Goal: Task Accomplishment & Management: Manage account settings

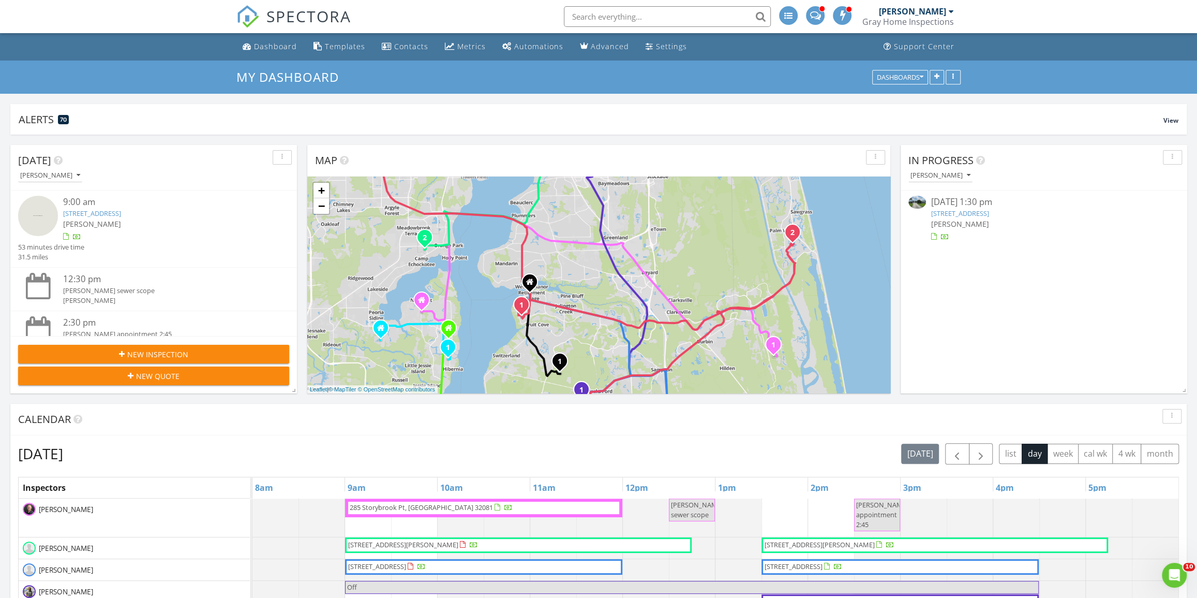
click at [263, 33] on link "SPECTORA" at bounding box center [293, 25] width 115 height 22
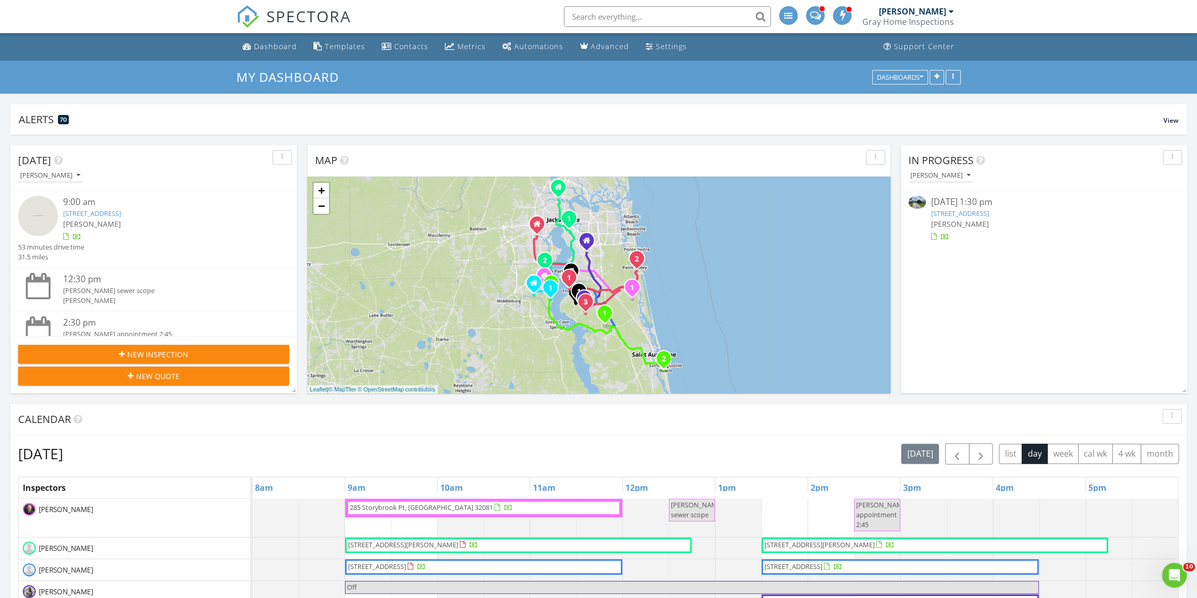
click at [989, 208] on link "6102 Heckscher Dr, Jacksonville, FL 32226" at bounding box center [960, 212] width 58 height 9
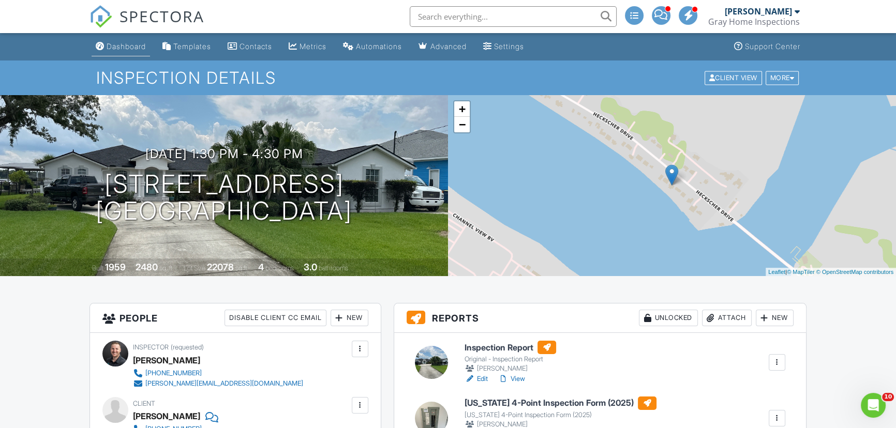
click at [120, 40] on link "Dashboard" at bounding box center [121, 46] width 58 height 19
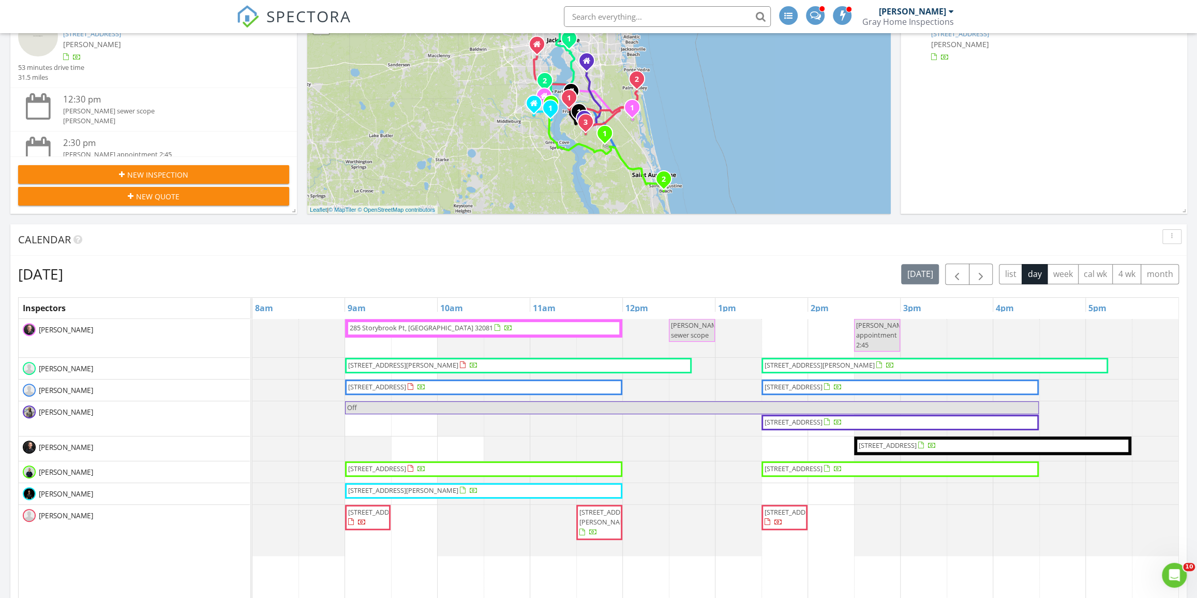
scroll to position [188, 0]
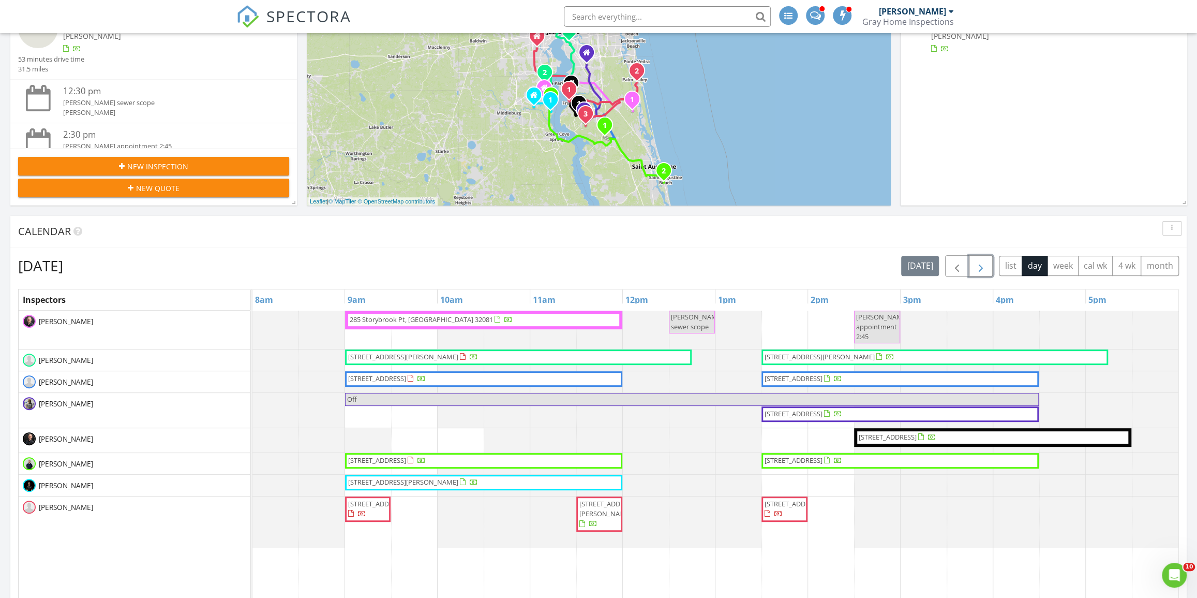
click at [887, 261] on span "button" at bounding box center [981, 266] width 12 height 12
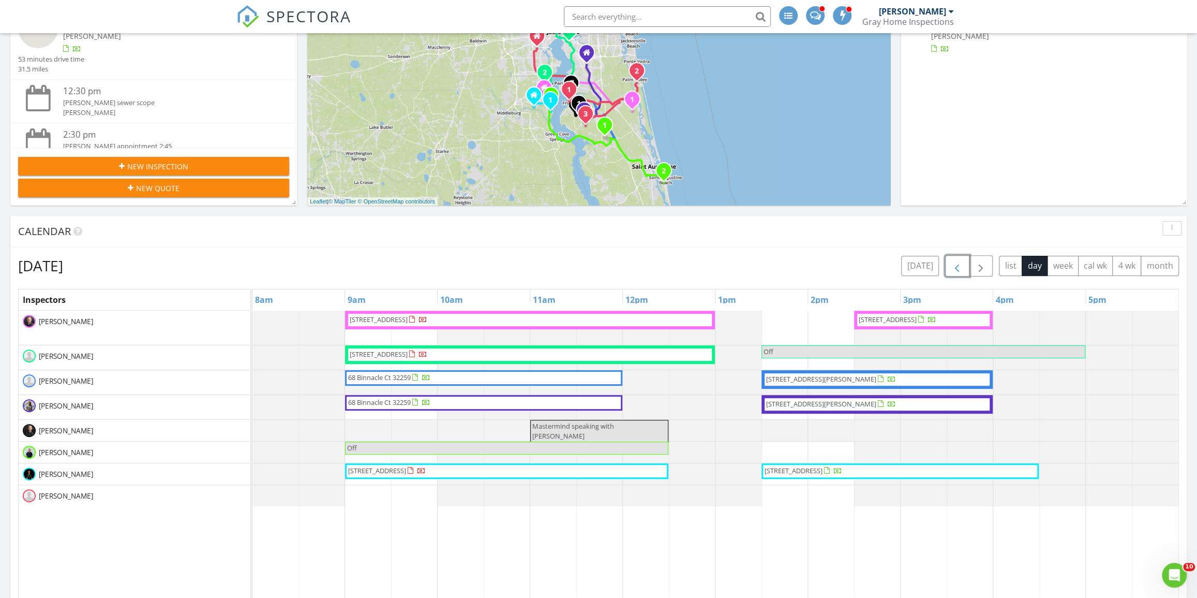
click at [887, 260] on span "button" at bounding box center [957, 266] width 12 height 12
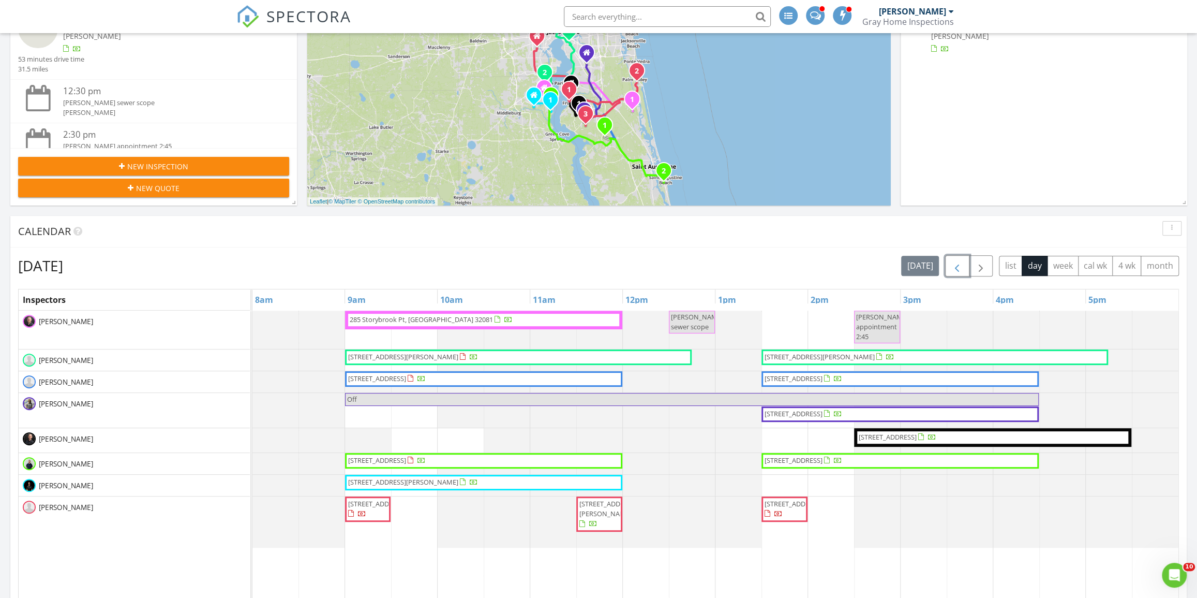
click at [887, 266] on span "button" at bounding box center [957, 266] width 12 height 12
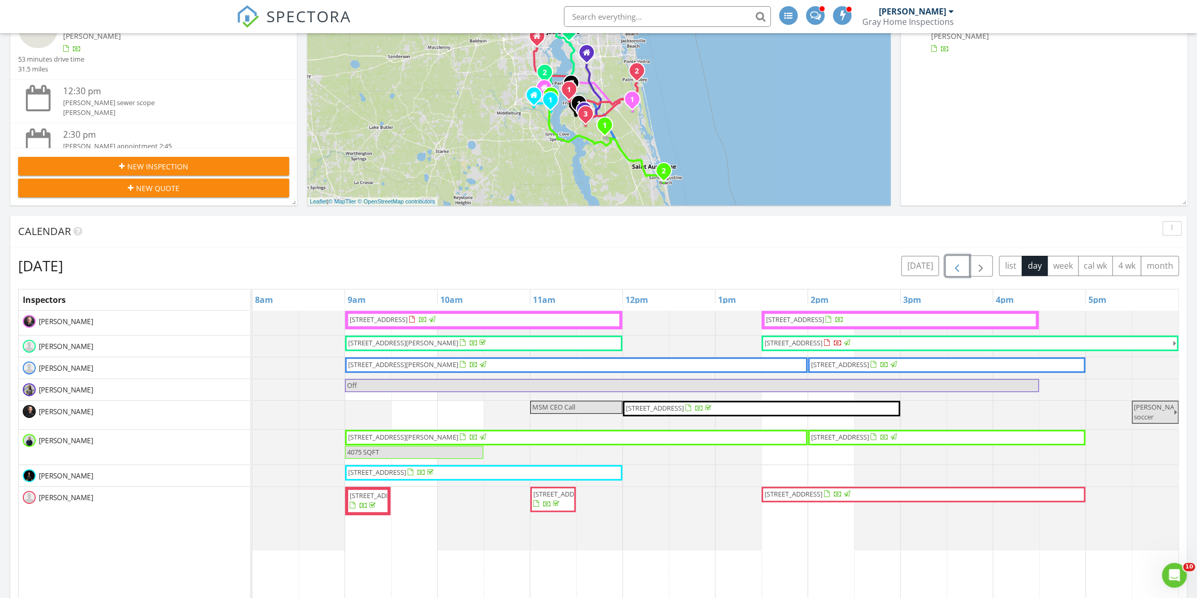
click at [887, 260] on button "button" at bounding box center [957, 265] width 24 height 21
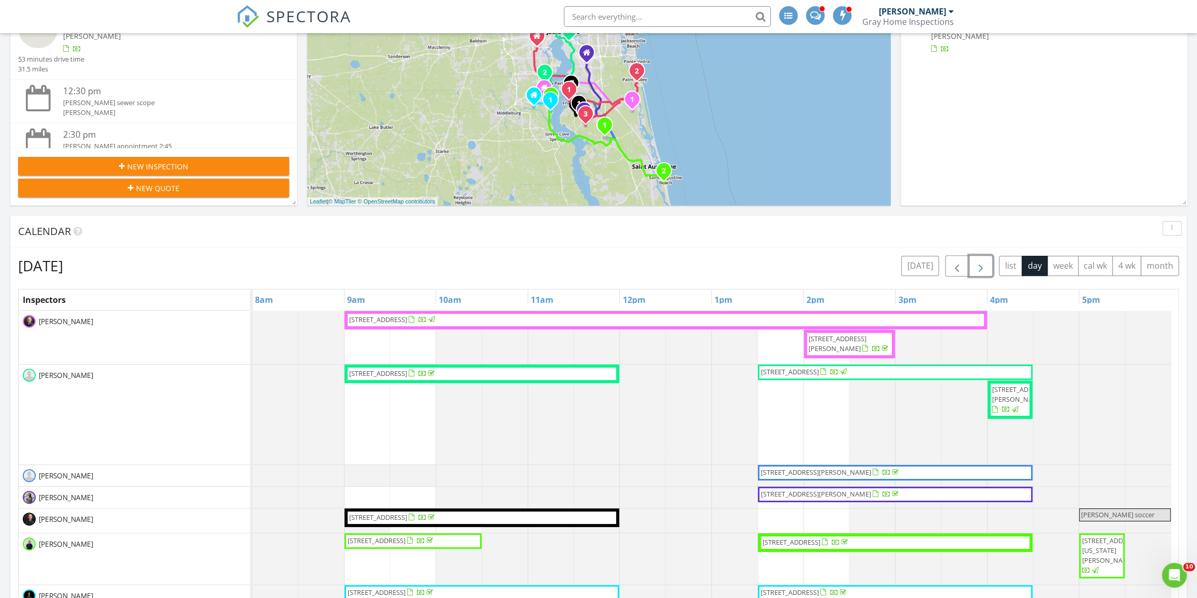
click at [887, 260] on span "button" at bounding box center [981, 266] width 12 height 12
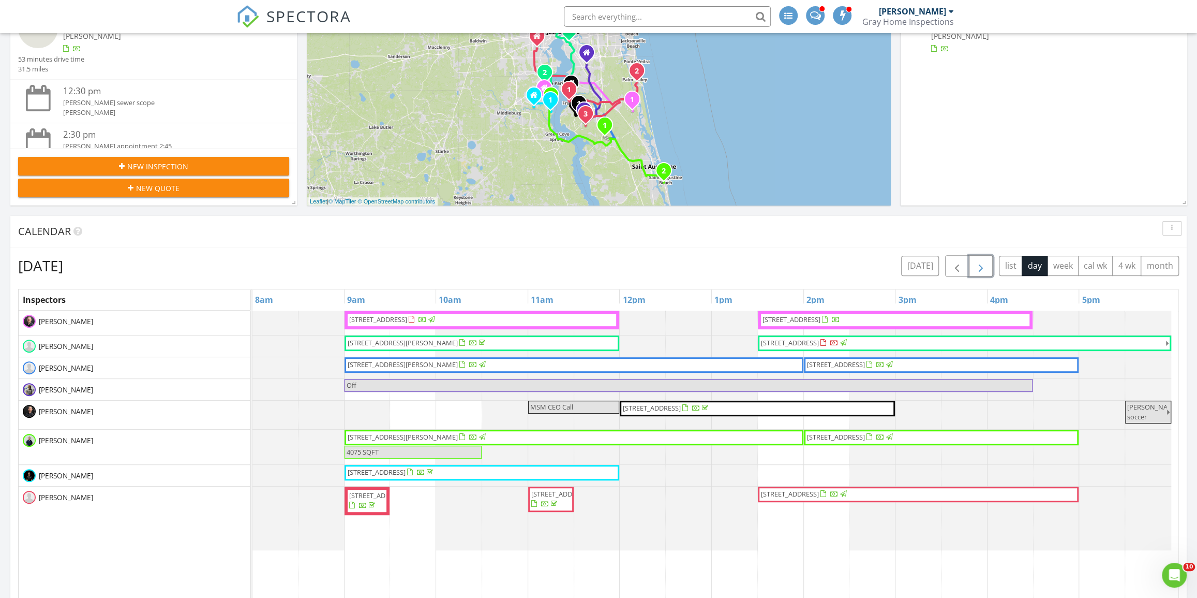
click at [887, 260] on span "button" at bounding box center [981, 266] width 12 height 12
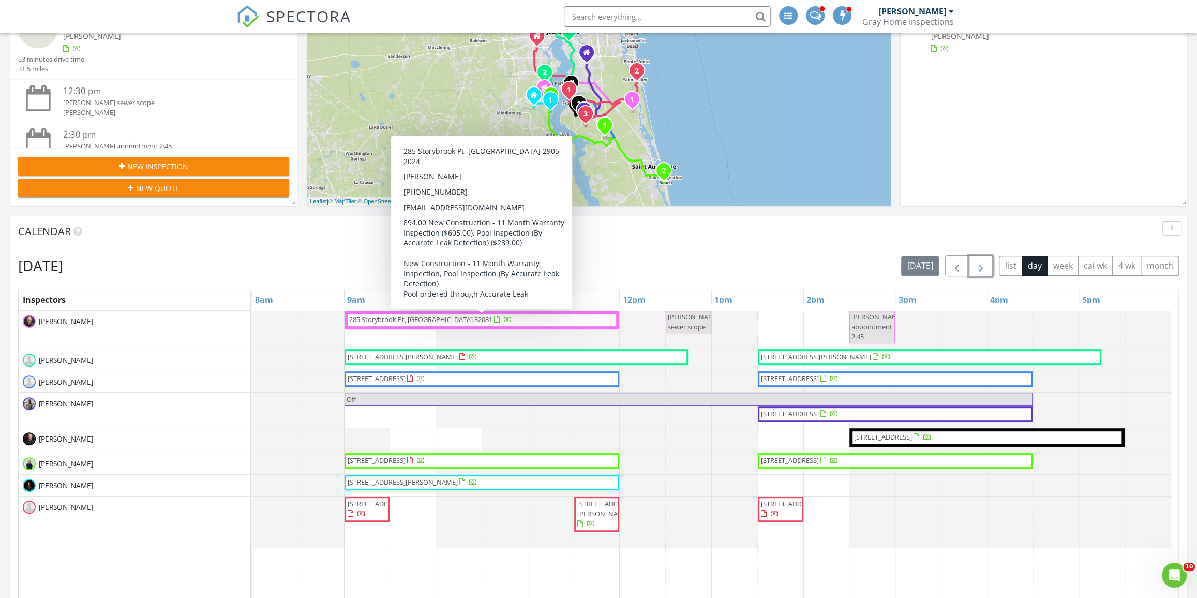
click at [535, 316] on span "285 Storybrook Pt, Ponte Vedra 32081" at bounding box center [481, 320] width 267 height 10
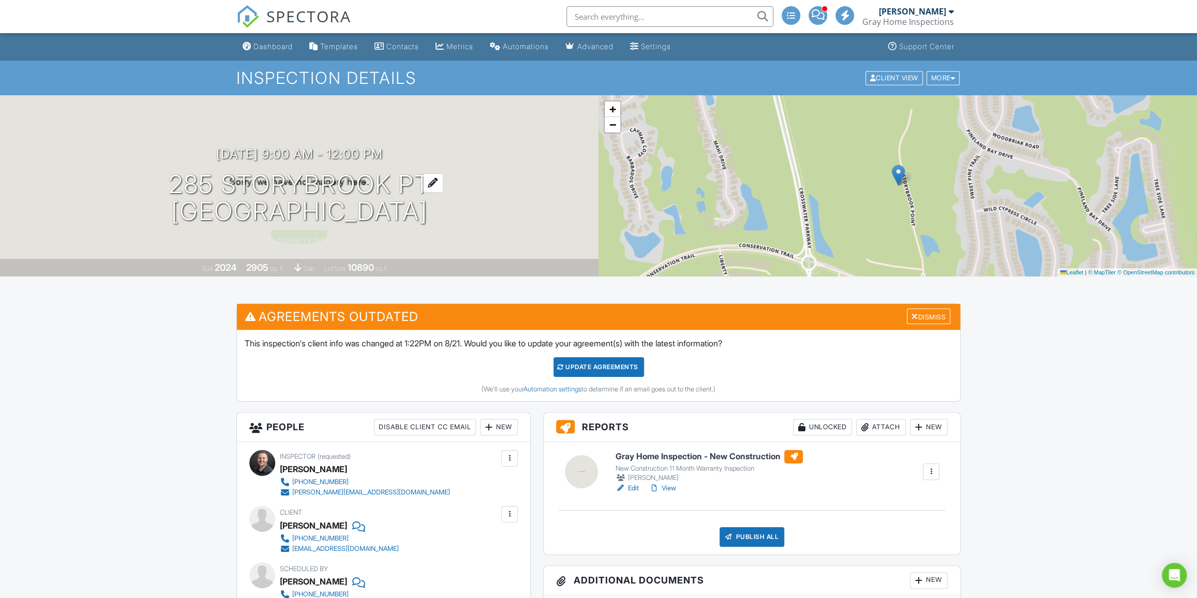
drag, startPoint x: 305, startPoint y: 181, endPoint x: 307, endPoint y: 192, distance: 11.1
click at [307, 192] on h1 "285 Storybrook Pt Ponte Vedra, FL 32081" at bounding box center [300, 198] width 262 height 55
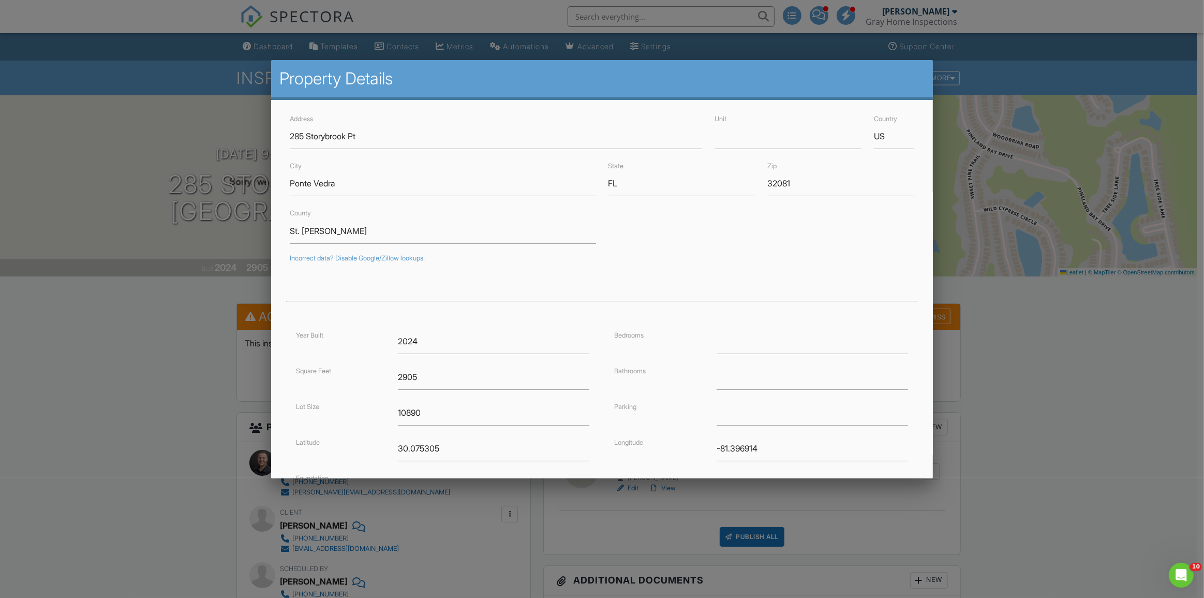
click at [166, 158] on div at bounding box center [602, 321] width 1204 height 747
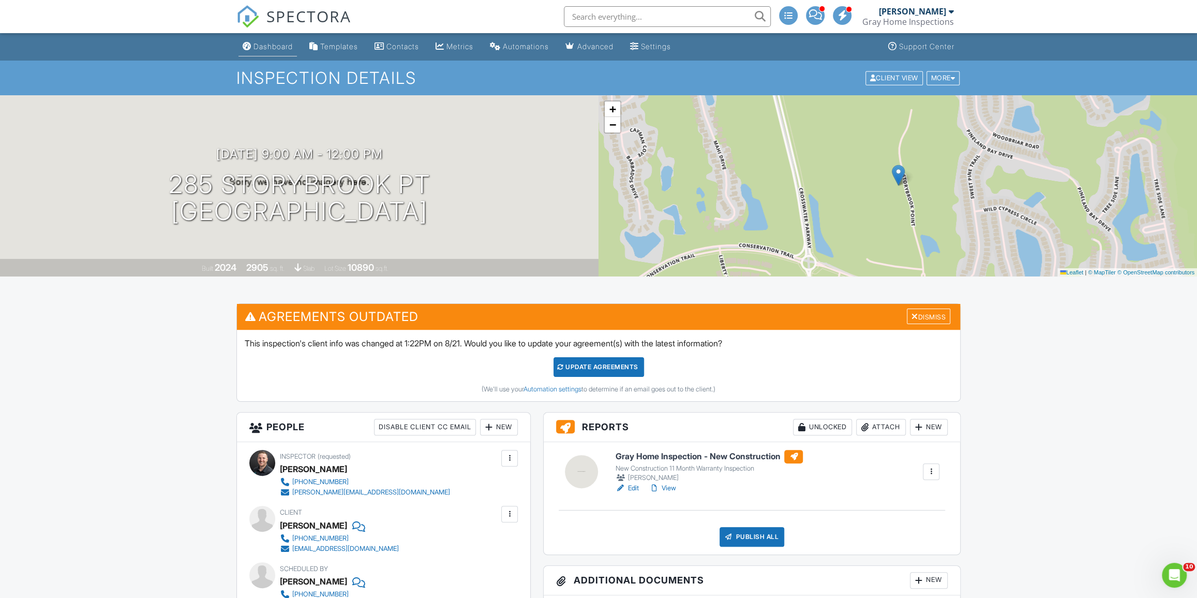
click at [267, 55] on link "Dashboard" at bounding box center [267, 46] width 58 height 19
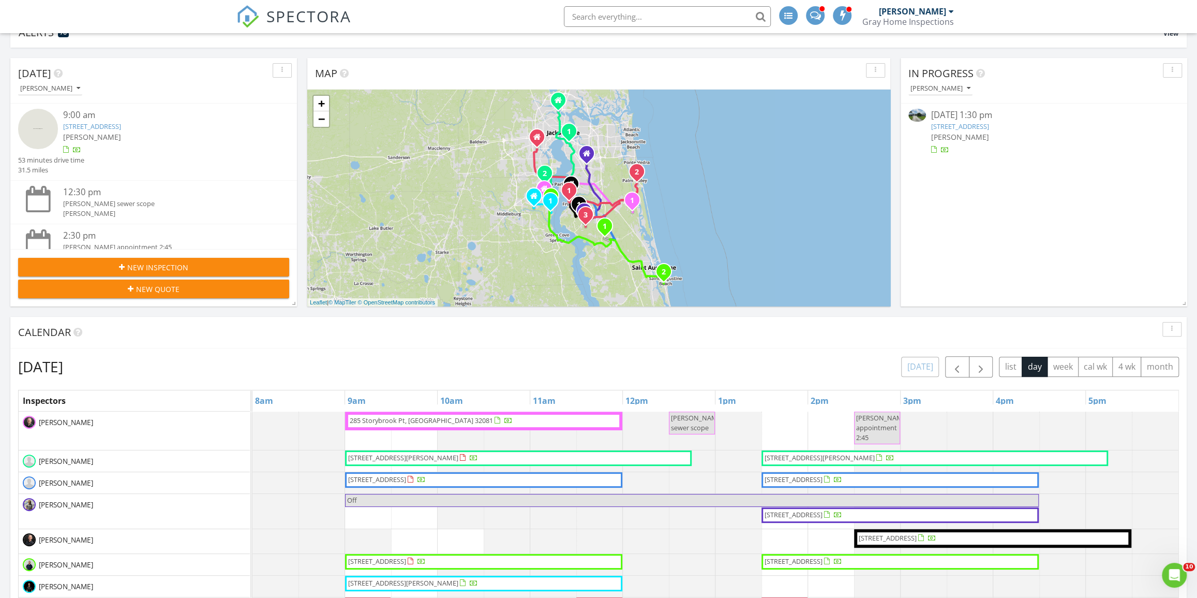
scroll to position [235, 0]
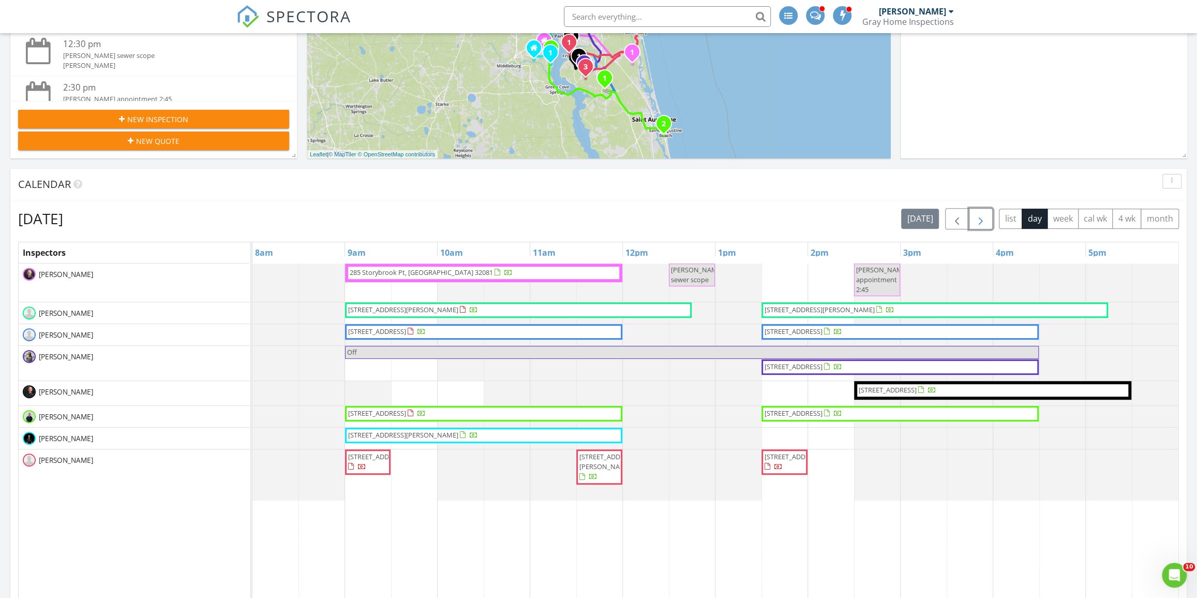
click at [975, 214] on span "button" at bounding box center [981, 219] width 12 height 12
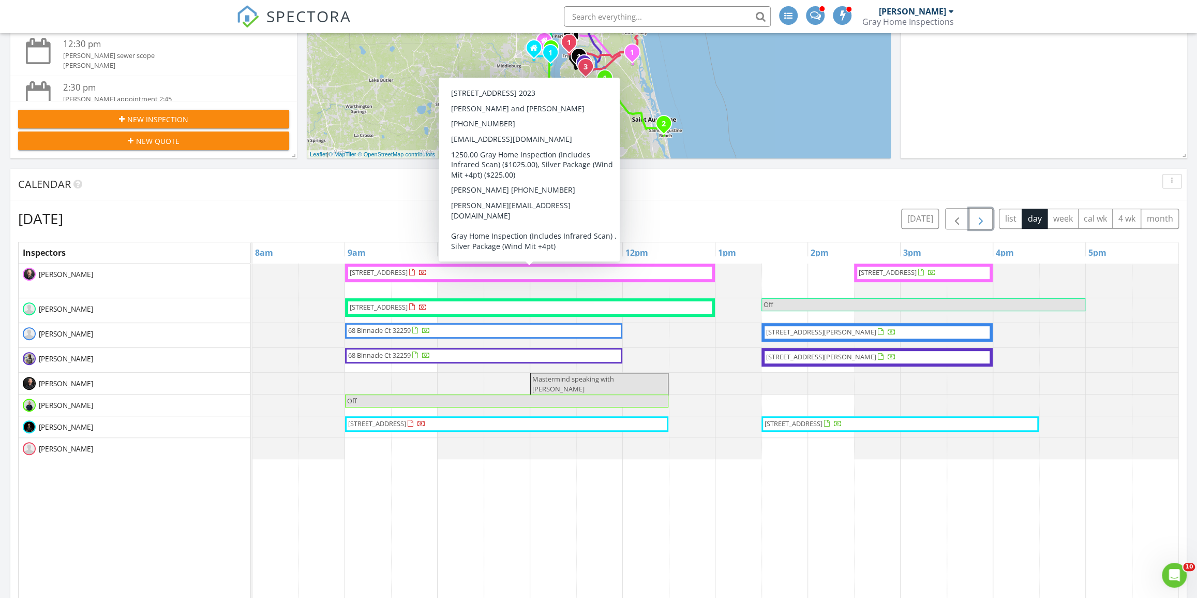
click at [657, 274] on span "102 Quadrille Wy, Palm Valley 32082" at bounding box center [530, 272] width 363 height 10
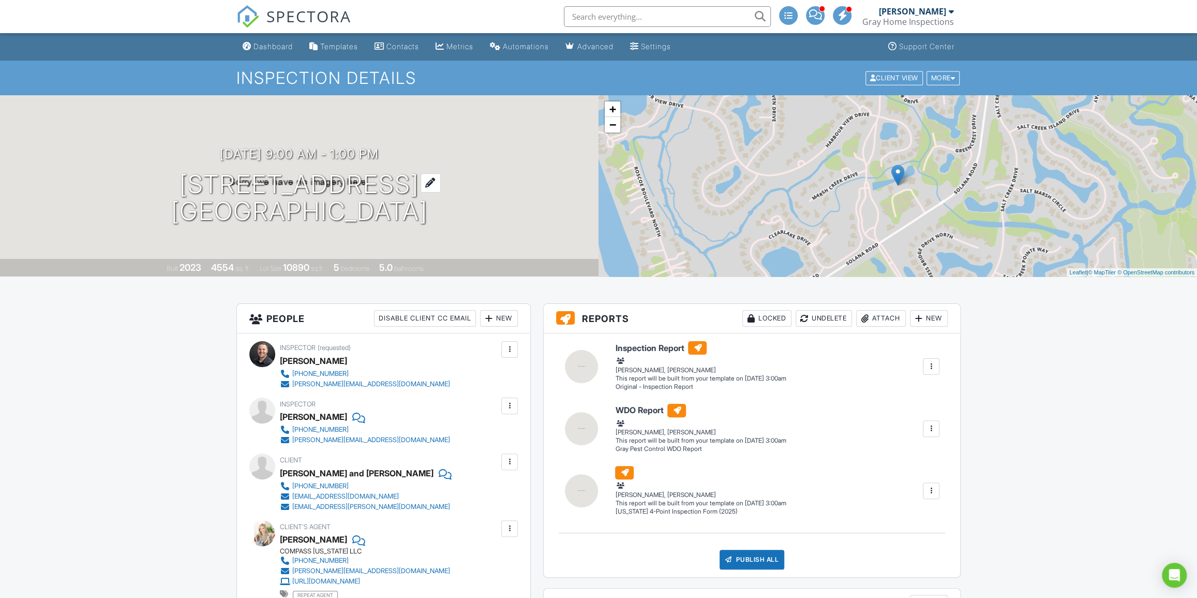
click at [302, 182] on h1 "[STREET_ADDRESS] [GEOGRAPHIC_DATA]" at bounding box center [299, 198] width 257 height 55
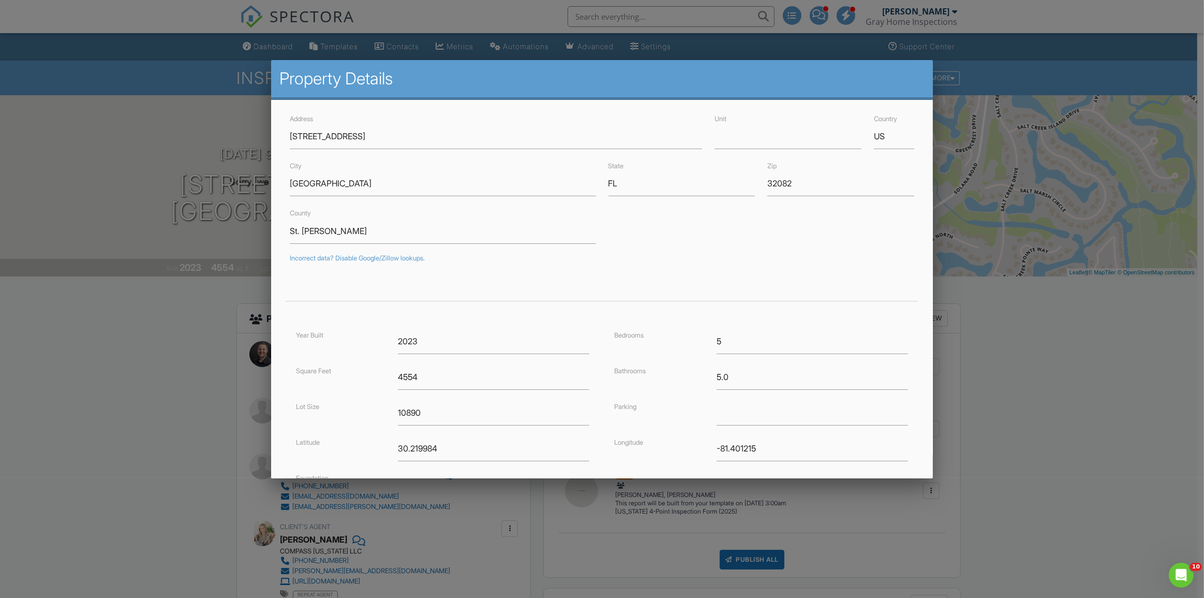
click at [934, 397] on div at bounding box center [602, 321] width 1204 height 747
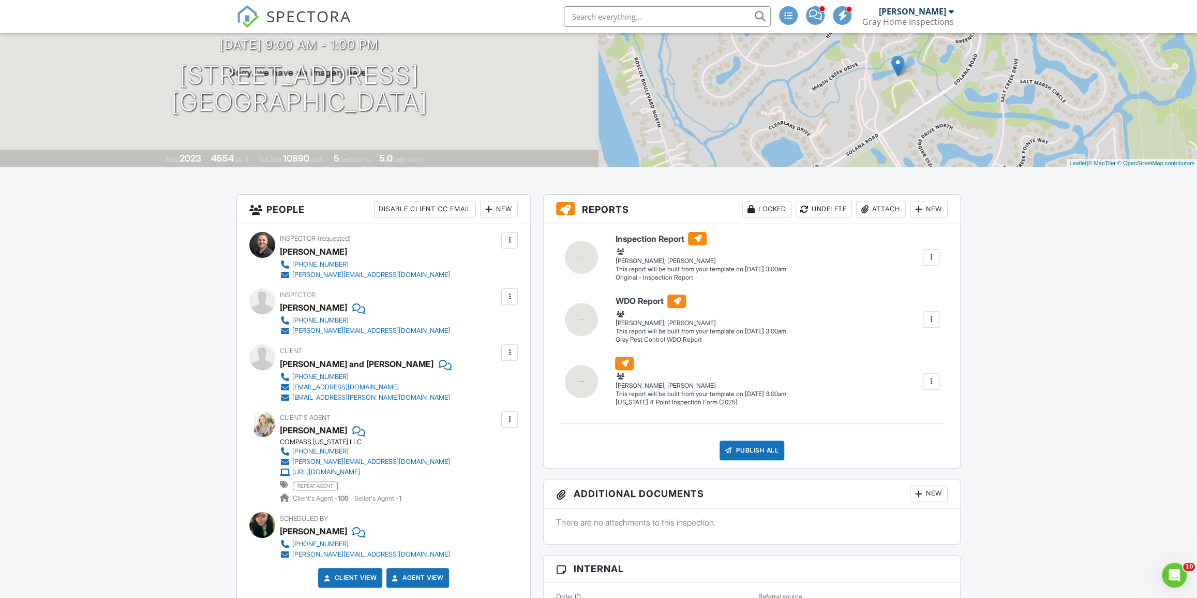
scroll to position [141, 0]
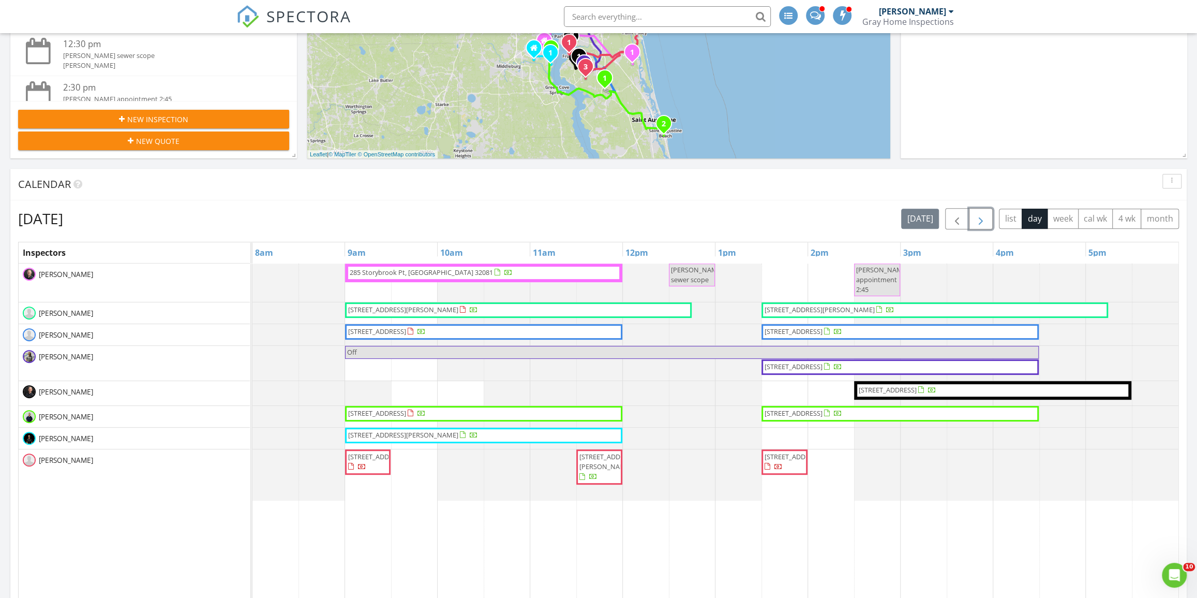
click at [989, 223] on button "button" at bounding box center [981, 218] width 24 height 21
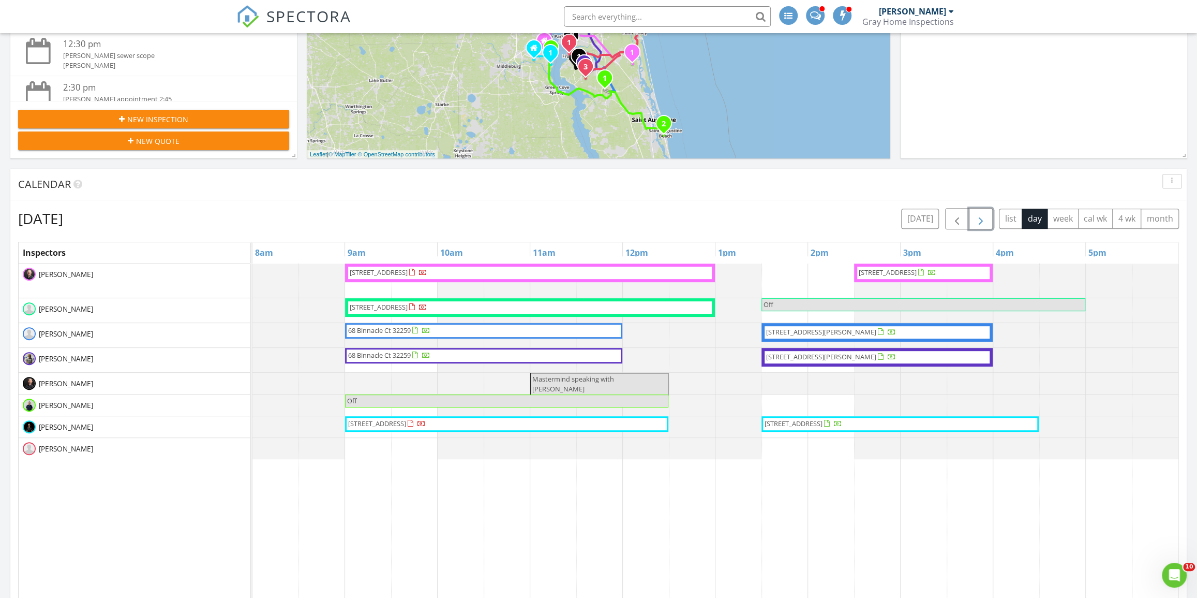
click at [889, 272] on span "[STREET_ADDRESS]" at bounding box center [888, 271] width 58 height 9
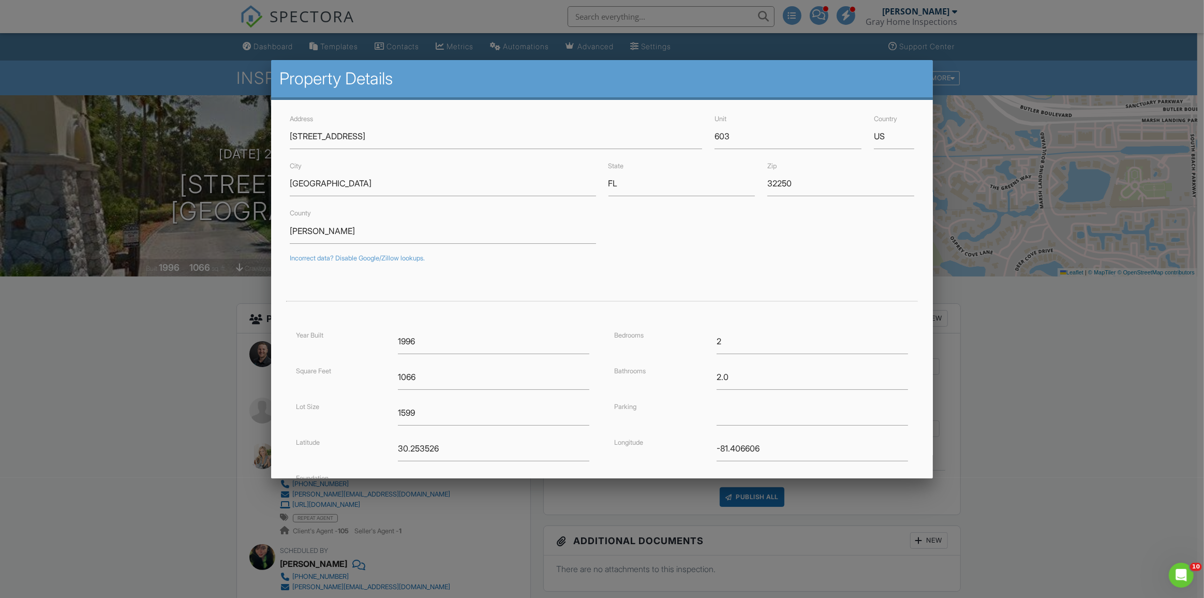
click at [196, 65] on div at bounding box center [602, 321] width 1204 height 747
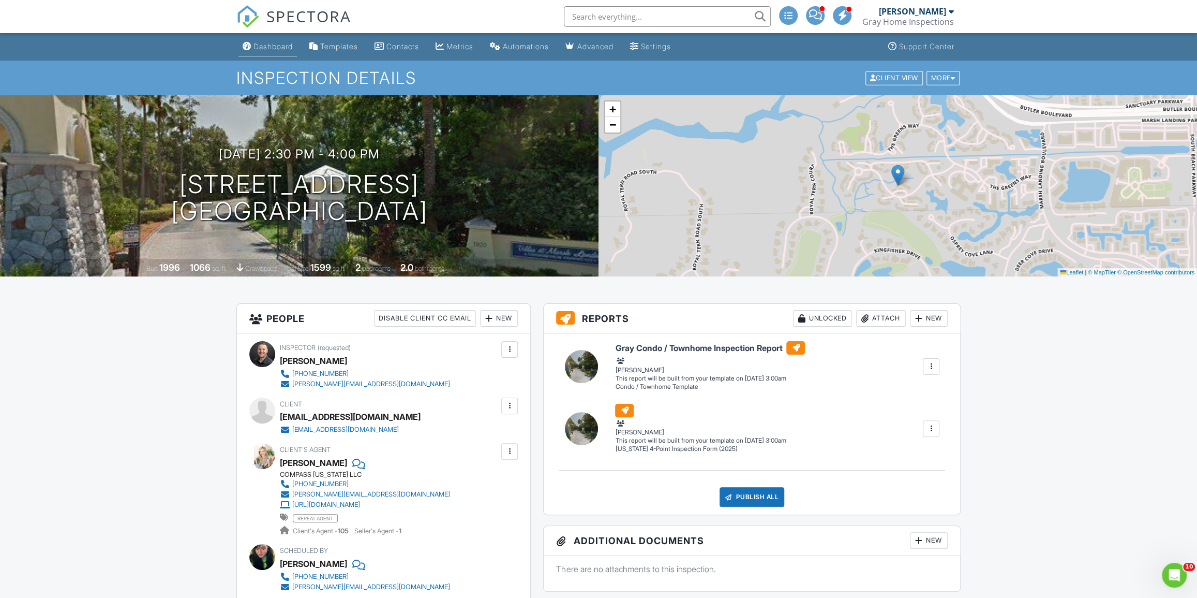
click at [266, 50] on div "Dashboard" at bounding box center [272, 46] width 39 height 9
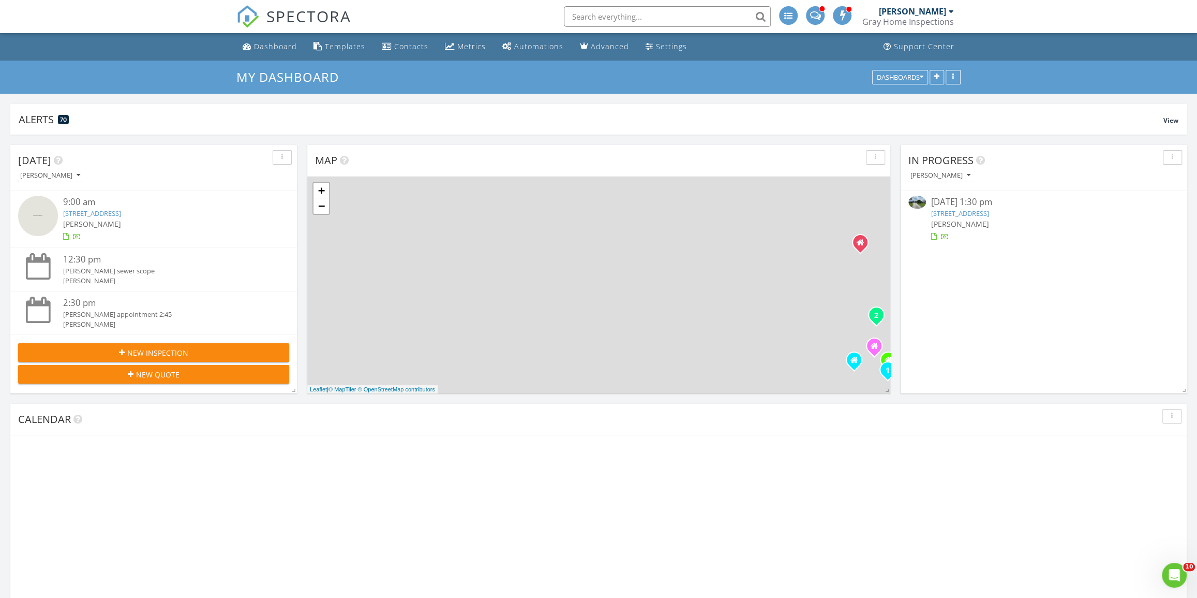
scroll to position [222, 385]
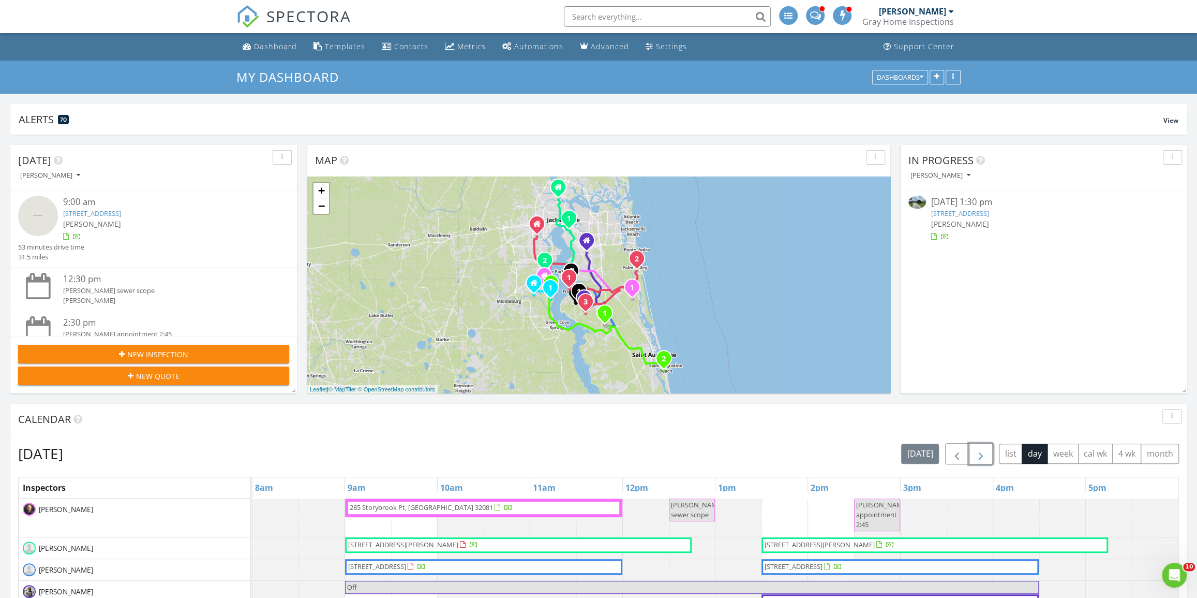
click at [977, 457] on span "button" at bounding box center [981, 453] width 12 height 12
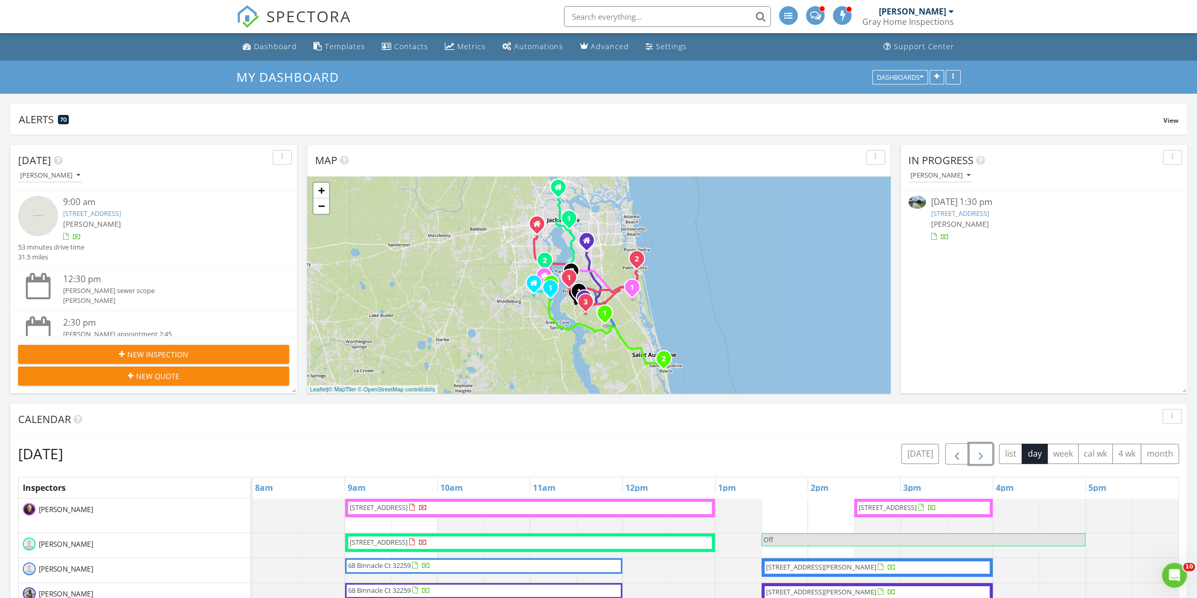
click at [252, 516] on div at bounding box center [252, 515] width 0 height 34
click at [1022, 487] on link "Event" at bounding box center [1014, 490] width 53 height 17
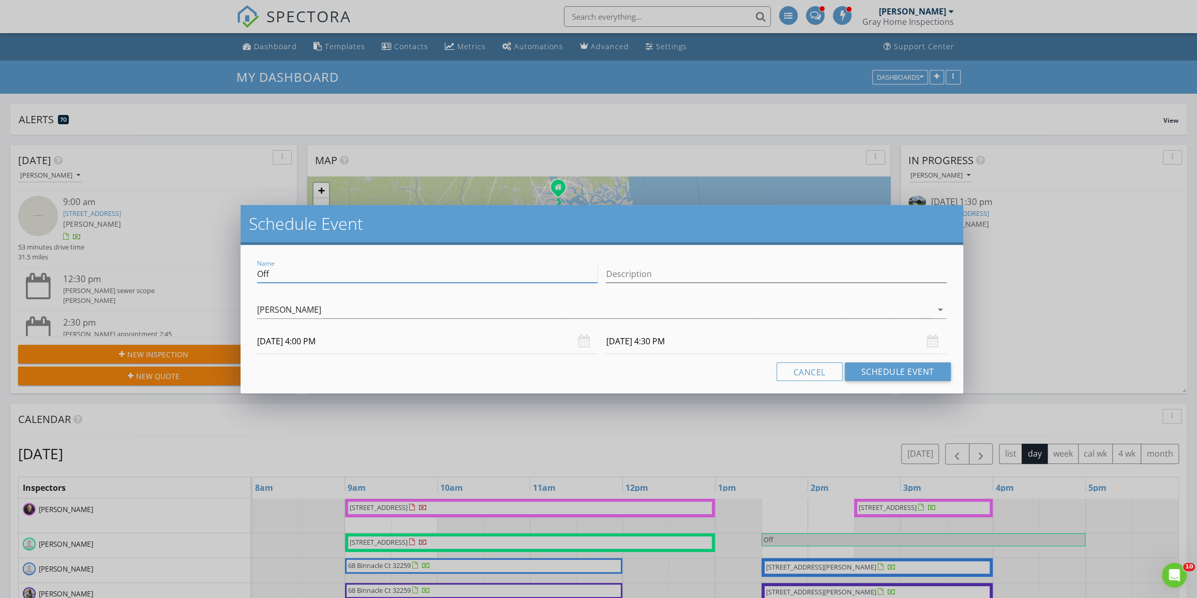
drag, startPoint x: 309, startPoint y: 277, endPoint x: 218, endPoint y: 275, distance: 91.1
click at [218, 276] on div "Schedule Event Name Off Description Jeff McKinney arrow_drop_down 08/29/2025 4:…" at bounding box center [598, 299] width 1197 height 598
type input "N"
type input "Kevin Noel re inspect"
click at [875, 369] on button "Schedule Event" at bounding box center [898, 371] width 106 height 19
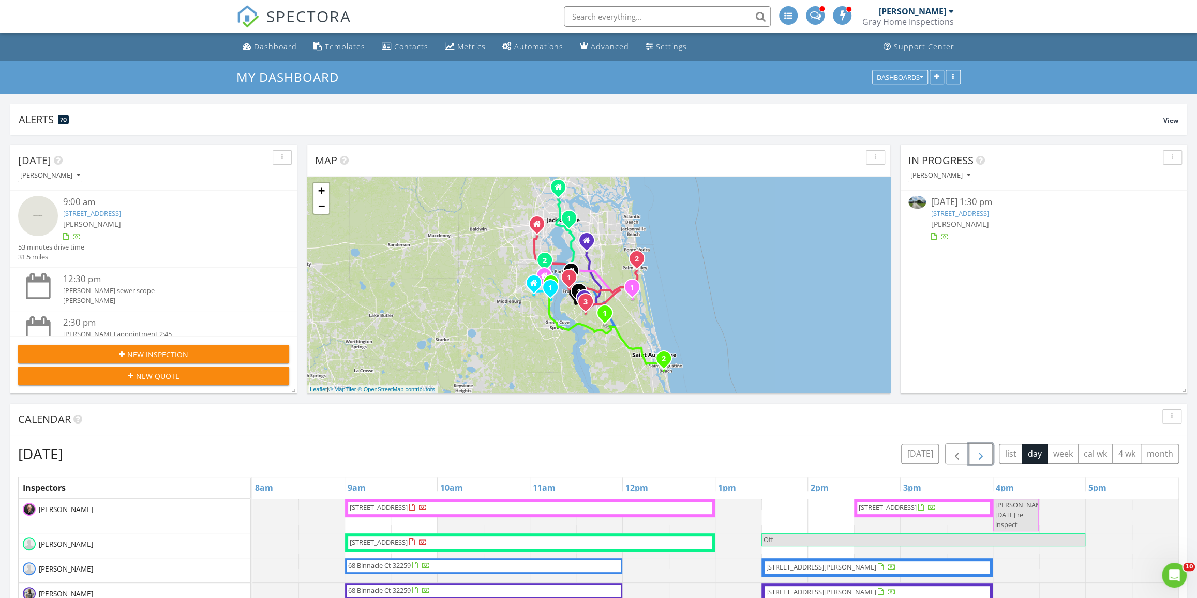
click at [976, 455] on span "button" at bounding box center [981, 453] width 12 height 12
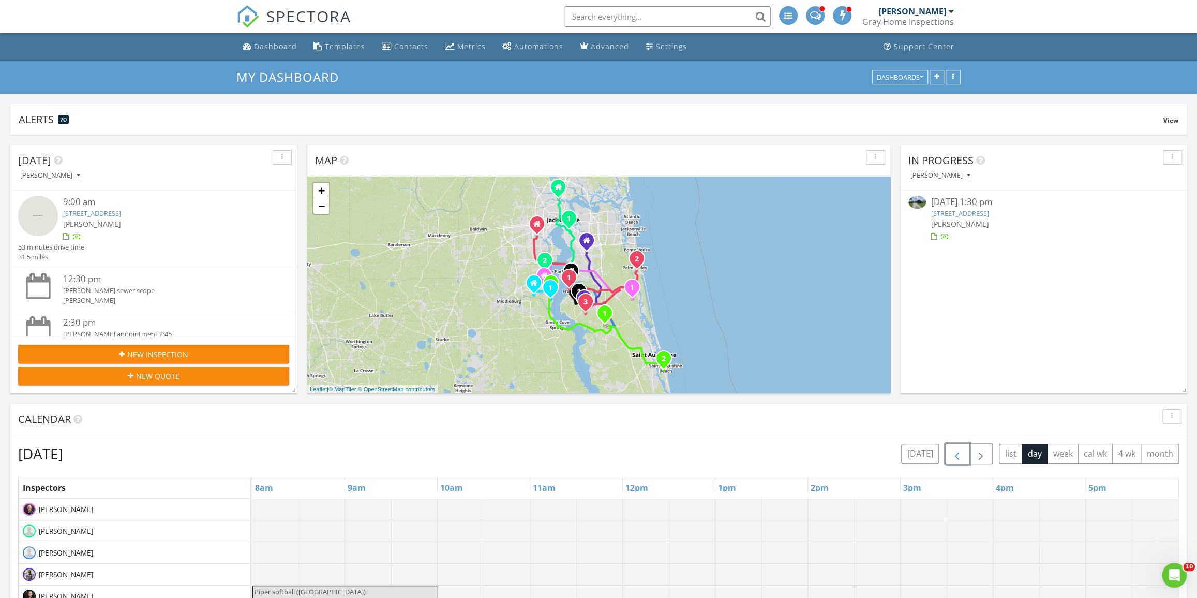
click at [966, 453] on button "button" at bounding box center [957, 453] width 24 height 21
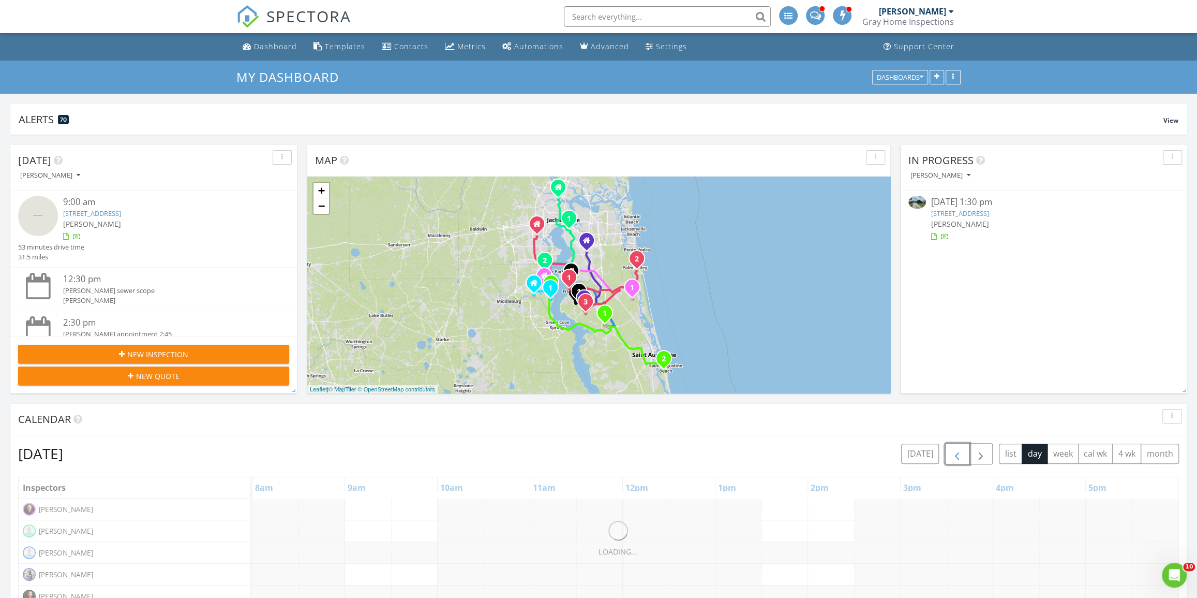
click at [966, 453] on button "button" at bounding box center [957, 453] width 24 height 21
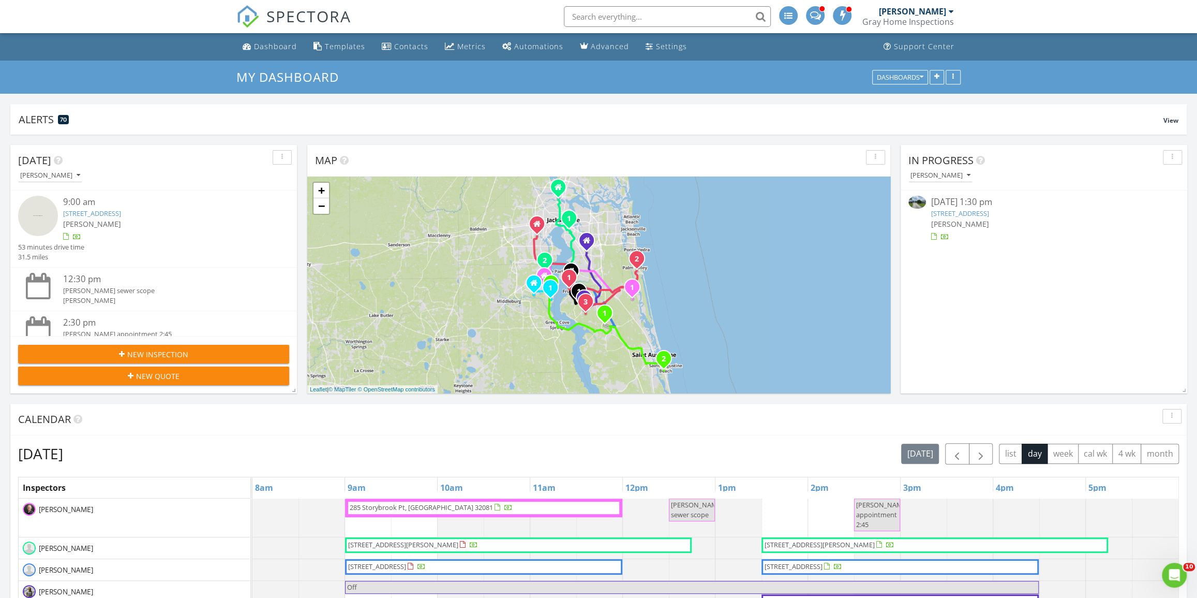
click at [982, 217] on link "6102 Heckscher Dr, Jacksonville, FL 32226" at bounding box center [960, 212] width 58 height 9
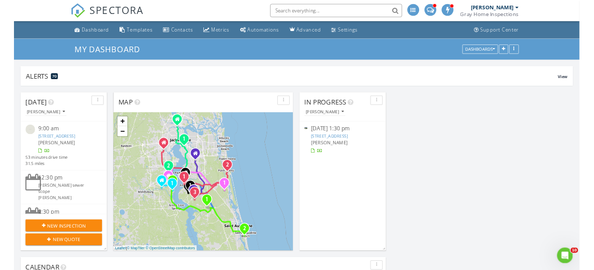
scroll to position [0, 0]
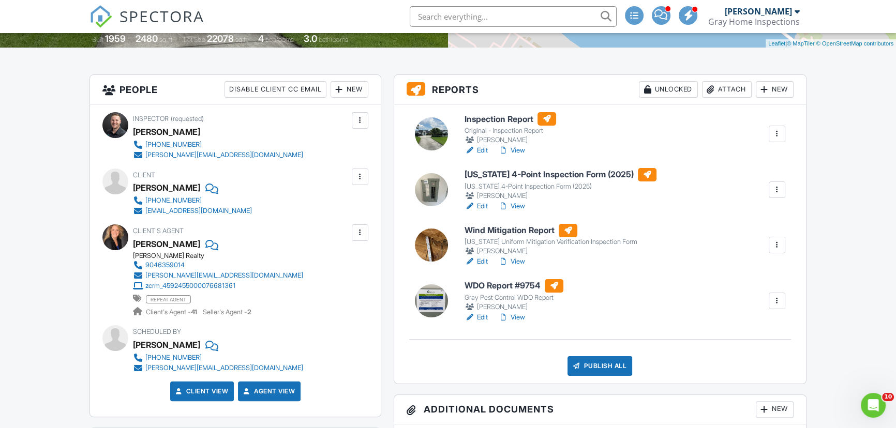
scroll to position [235, 0]
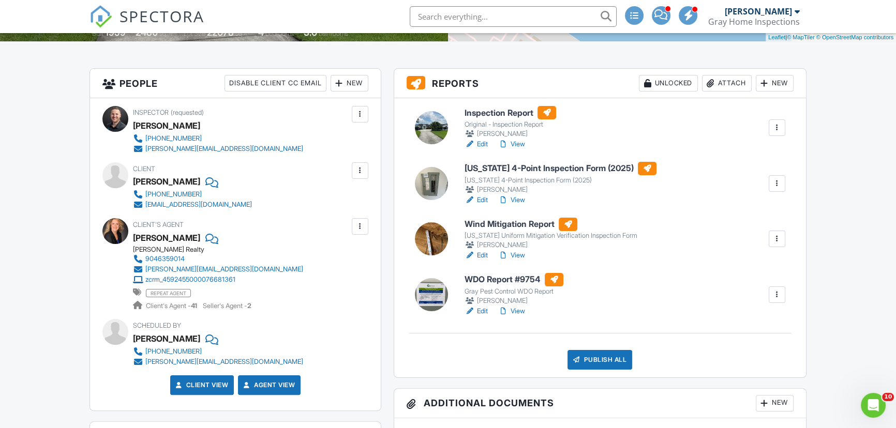
click at [471, 270] on div at bounding box center [470, 311] width 10 height 10
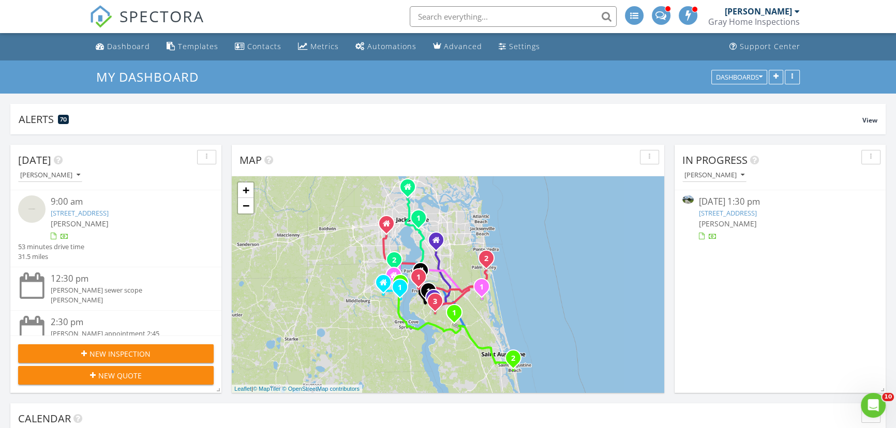
click at [765, 207] on div "[DATE] 1:30 pm [STREET_ADDRESS] [PERSON_NAME]" at bounding box center [780, 219] width 163 height 46
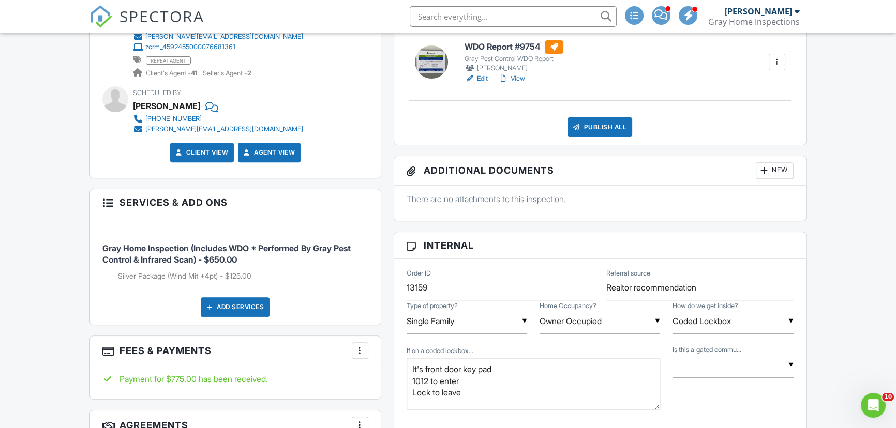
scroll to position [470, 0]
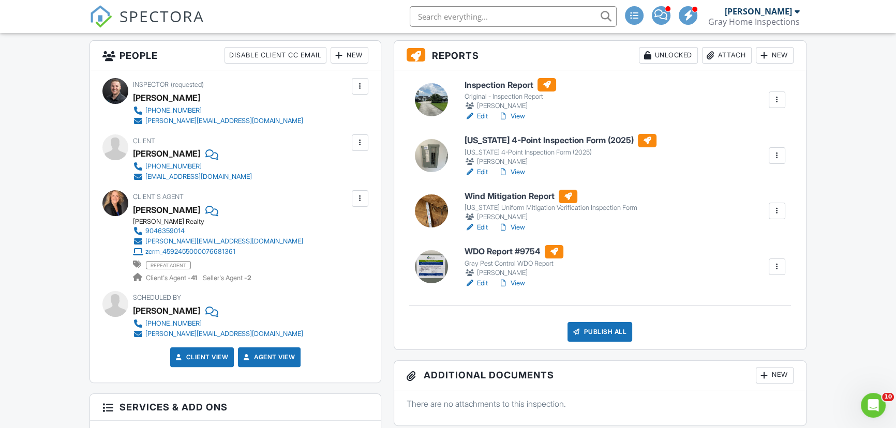
scroll to position [235, 0]
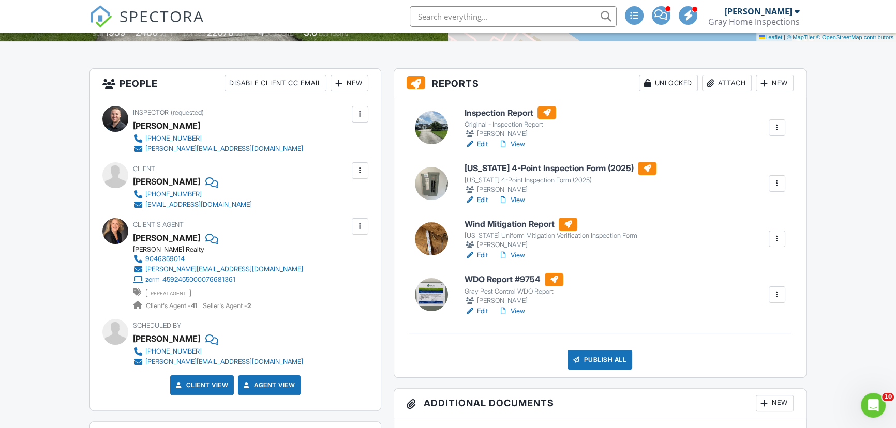
click at [480, 144] on link "Edit" at bounding box center [476, 144] width 23 height 10
